Goal: Navigation & Orientation: Understand site structure

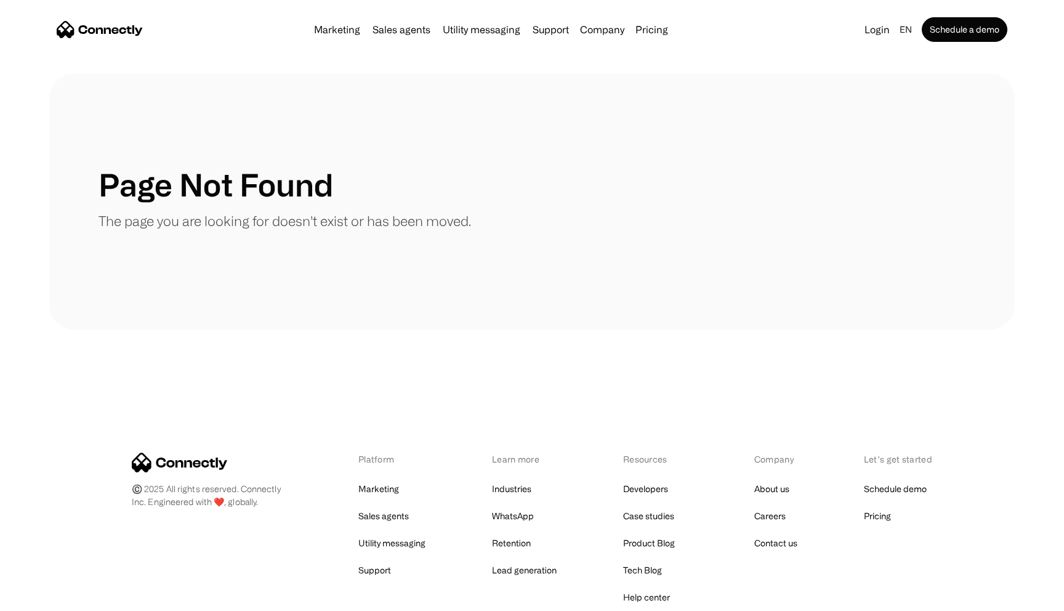
click at [124, 33] on img "home" at bounding box center [100, 29] width 86 height 17
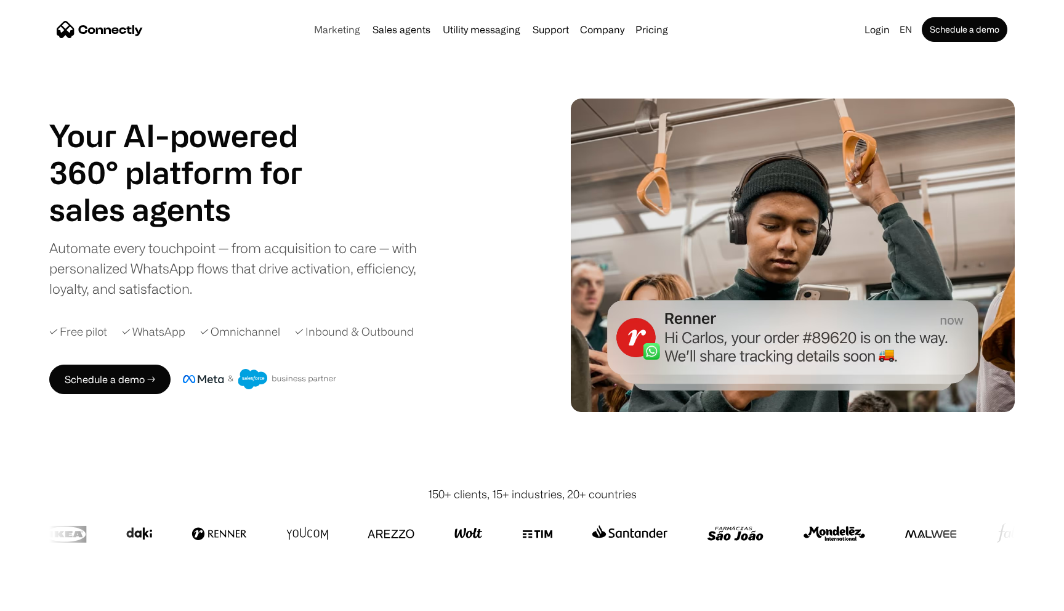
click at [347, 28] on link "Marketing" at bounding box center [337, 30] width 56 height 10
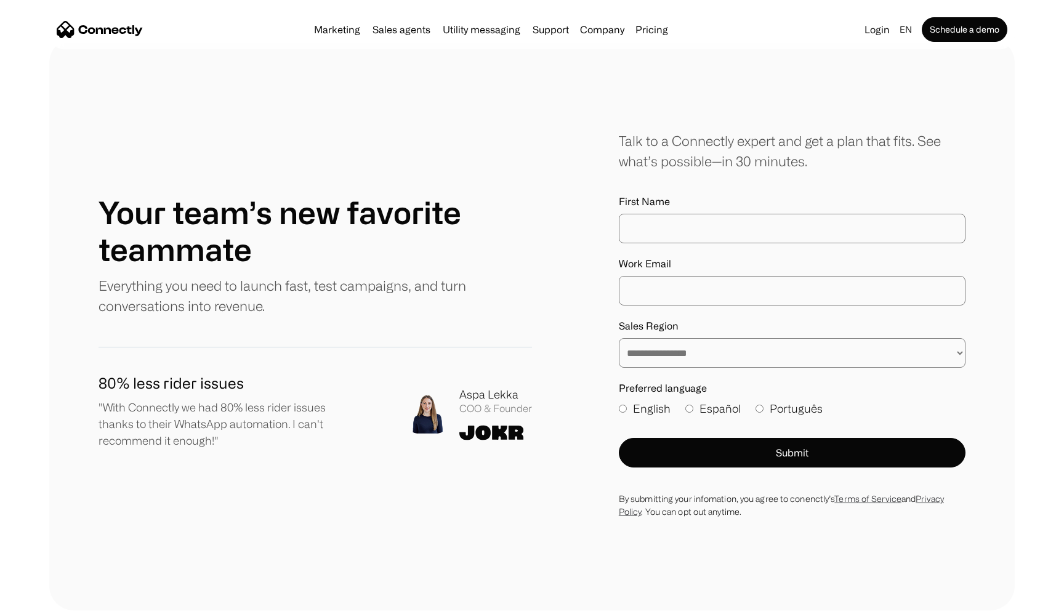
scroll to position [4321, 0]
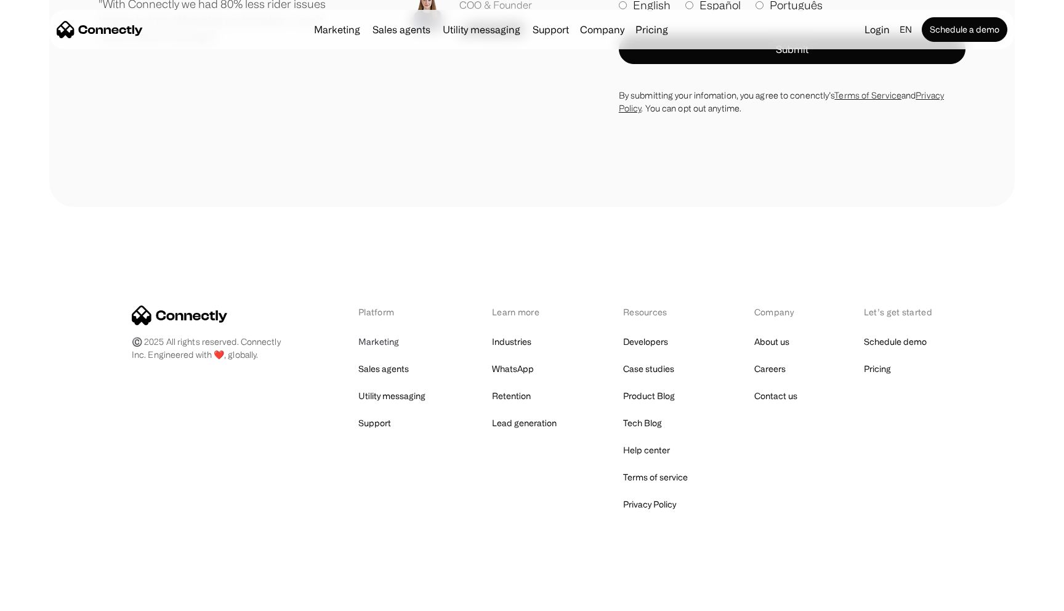
click at [378, 336] on link "Marketing" at bounding box center [378, 341] width 41 height 17
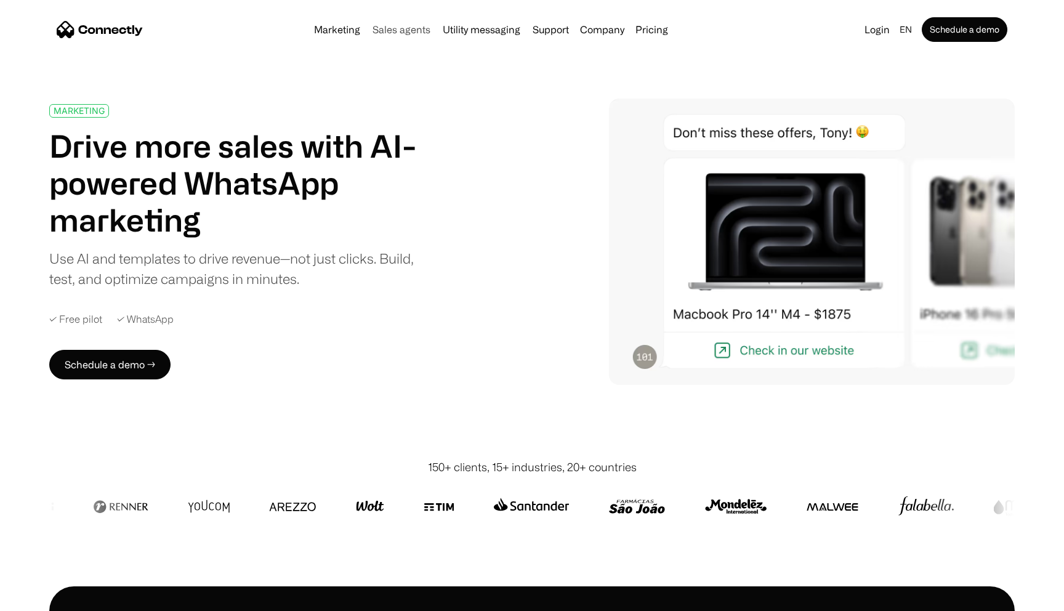
click at [411, 30] on link "Sales agents" at bounding box center [402, 30] width 68 height 10
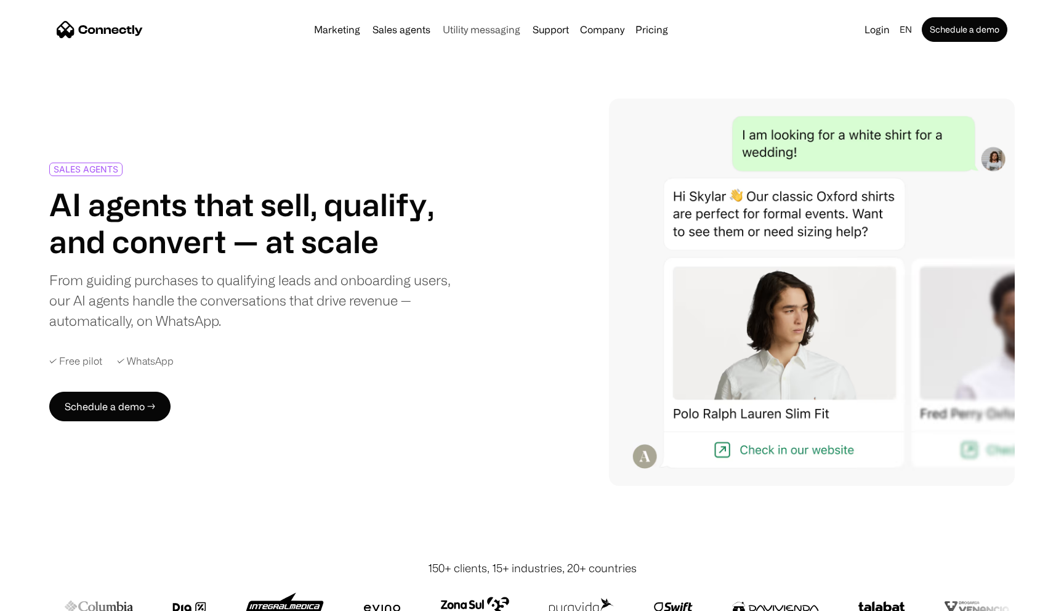
click at [485, 31] on link "Utility messaging" at bounding box center [481, 30] width 87 height 10
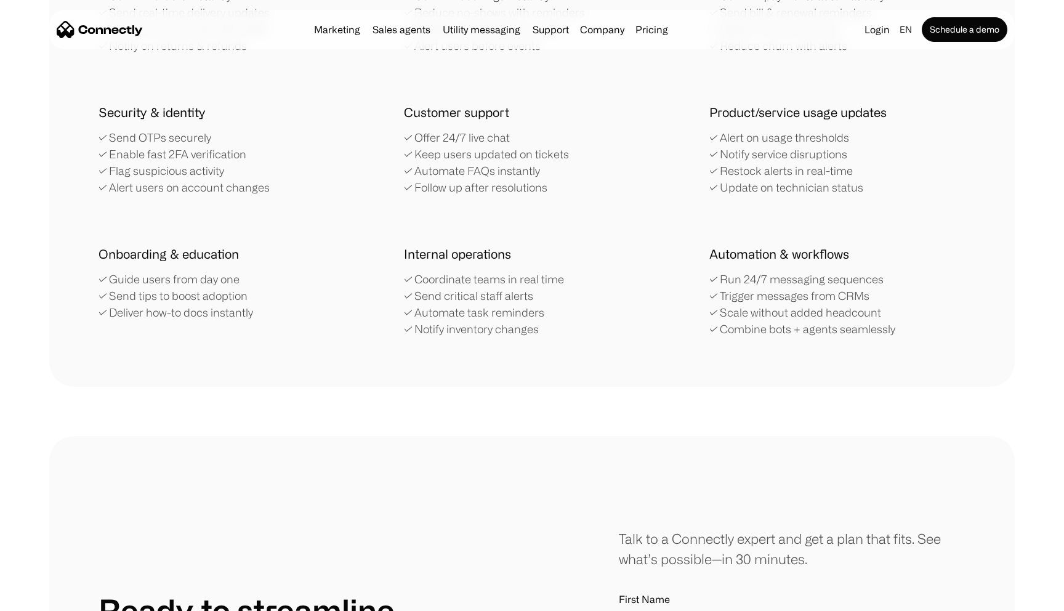
scroll to position [2351, 0]
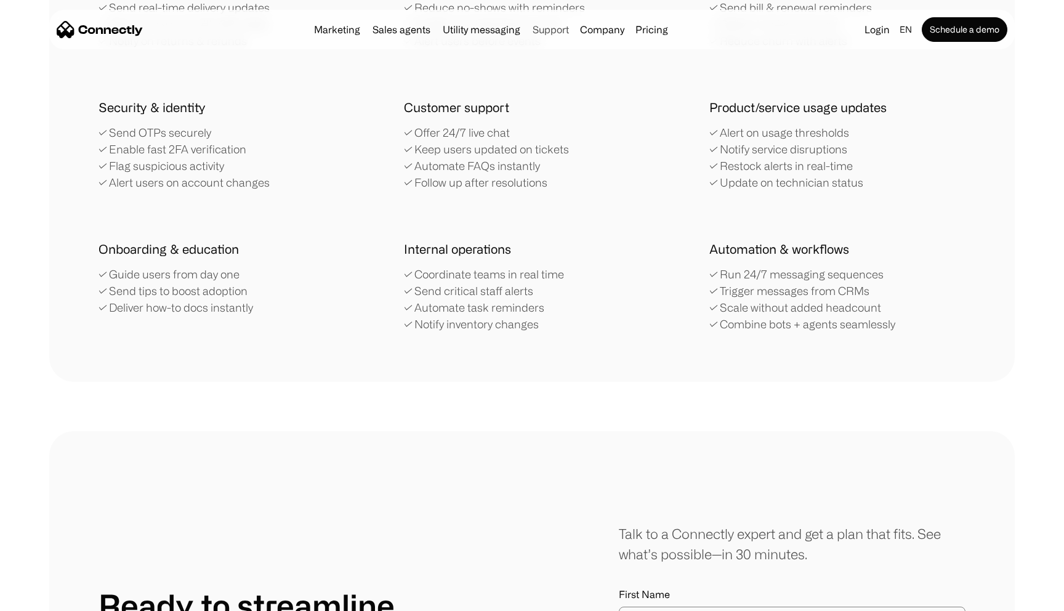
click at [554, 28] on link "Support" at bounding box center [551, 30] width 46 height 10
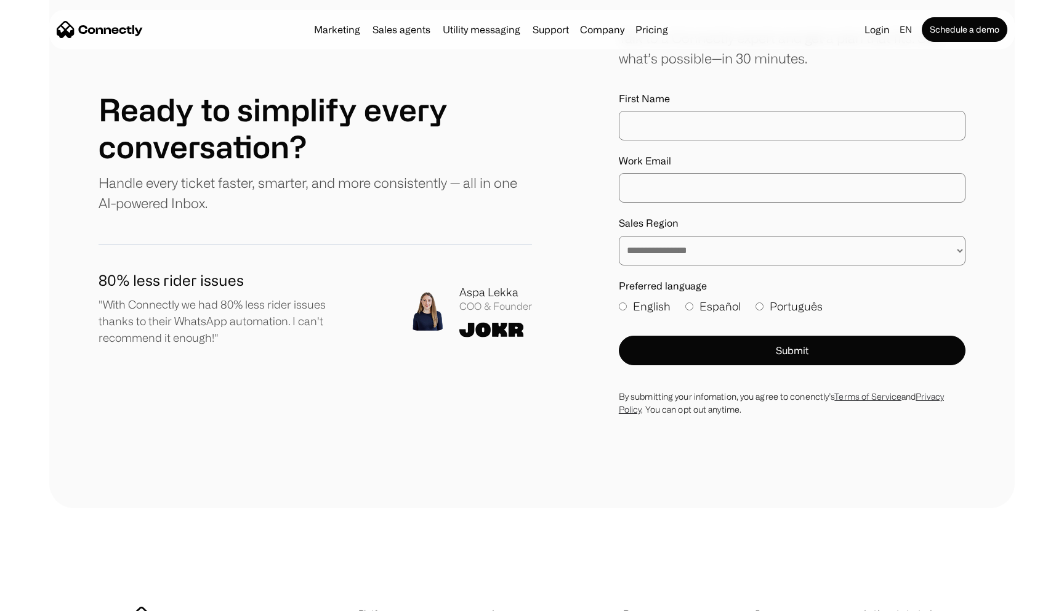
scroll to position [4749, 0]
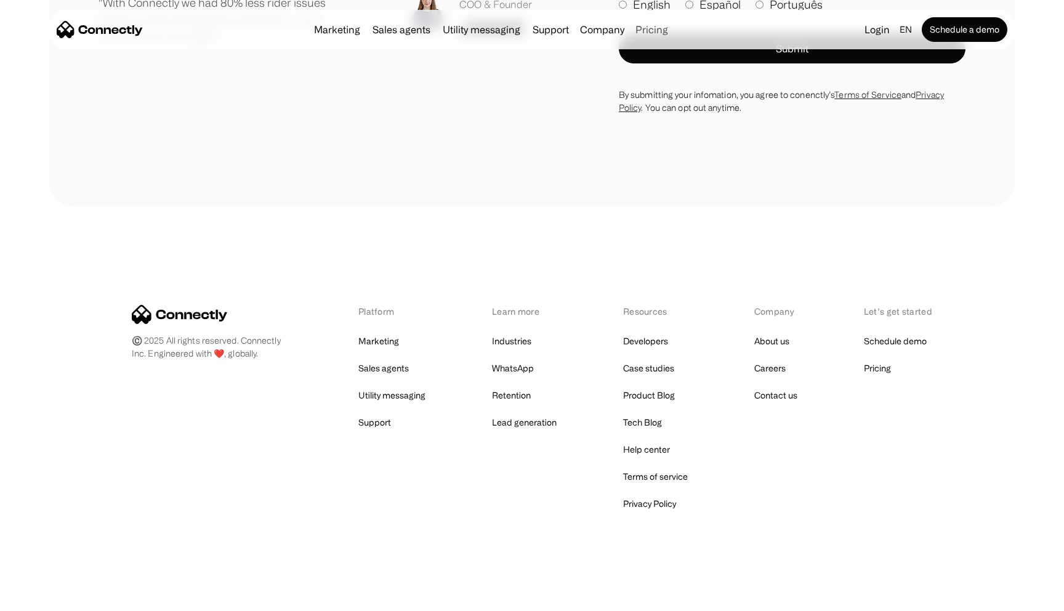
click at [642, 26] on link "Pricing" at bounding box center [652, 30] width 42 height 10
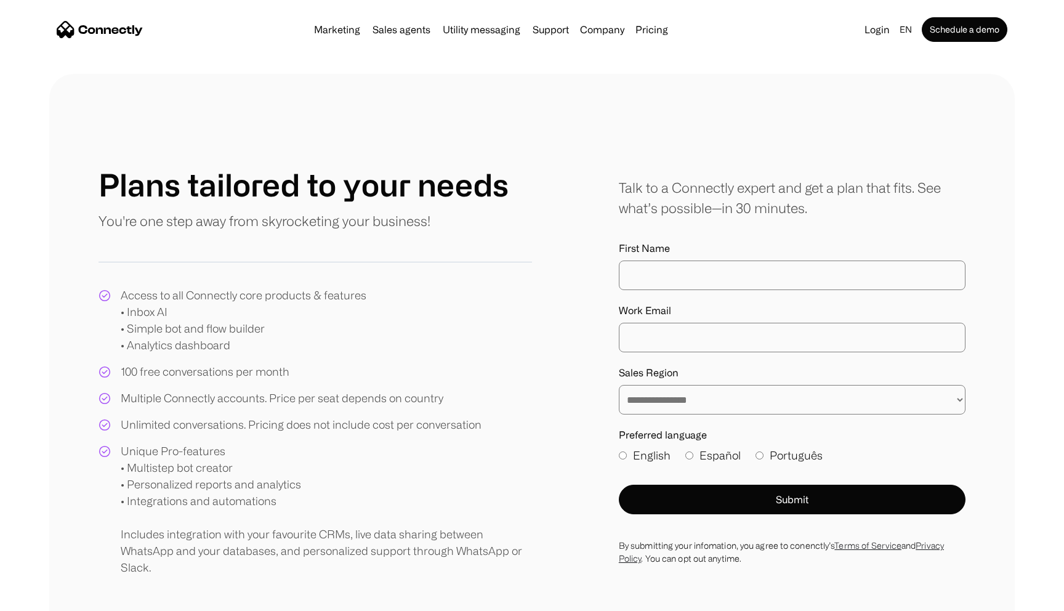
click at [137, 25] on img "home" at bounding box center [100, 29] width 86 height 17
